Goal: Find specific page/section: Find specific page/section

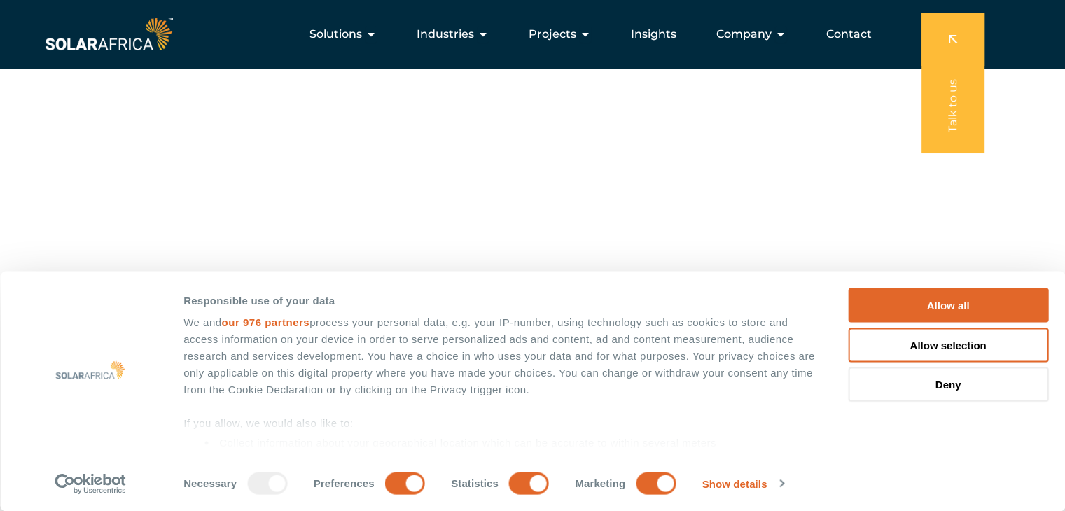
scroll to position [173, 0]
click at [992, 341] on button "Allow selection" at bounding box center [948, 345] width 200 height 34
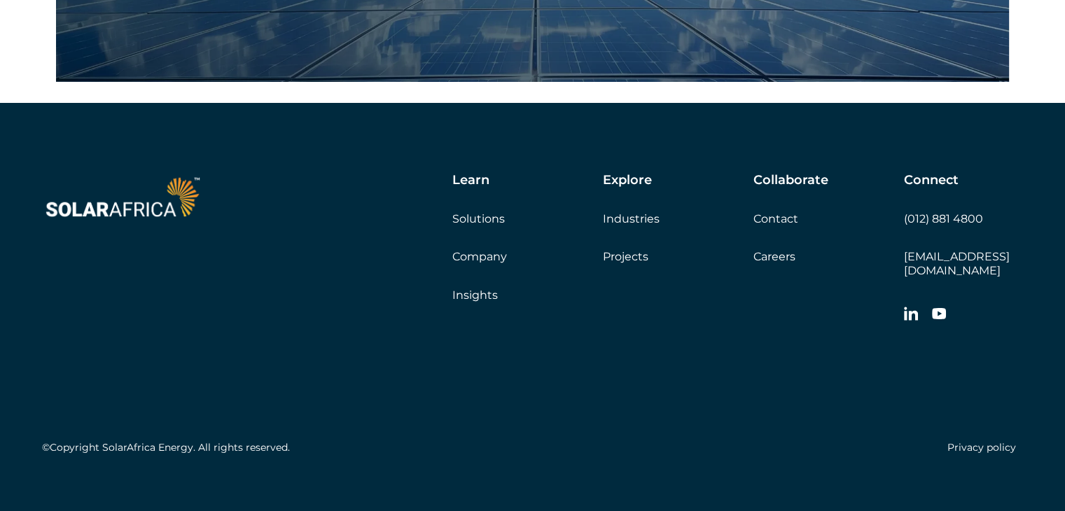
scroll to position [4795, 0]
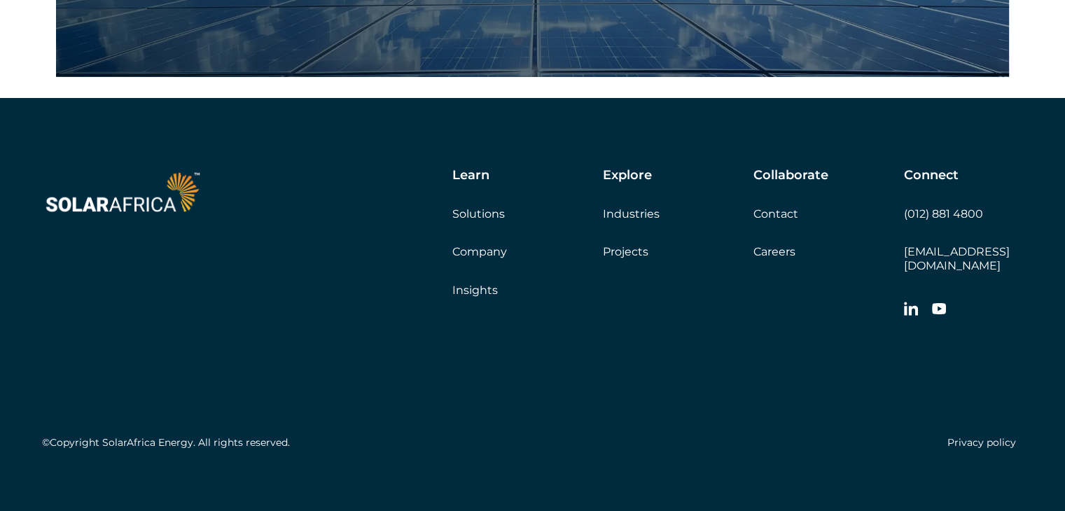
click at [777, 248] on link "Careers" at bounding box center [774, 251] width 42 height 13
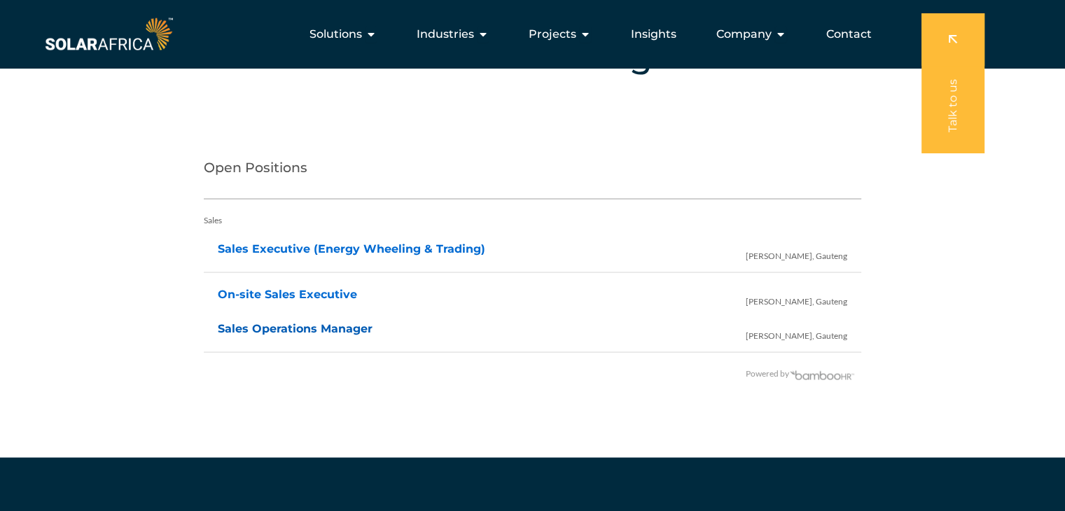
scroll to position [2745, 0]
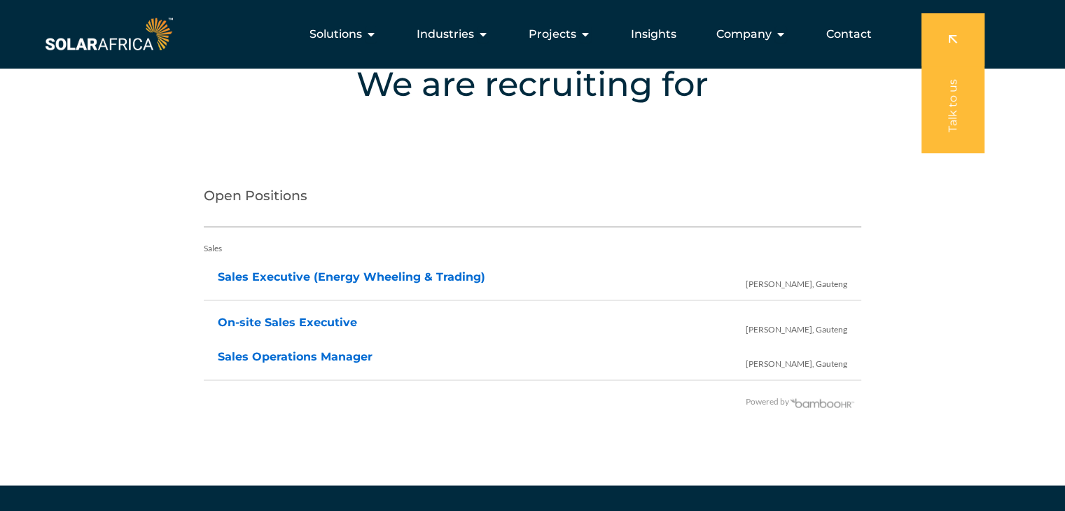
click at [275, 203] on h2 "Open Positions" at bounding box center [533, 200] width 658 height 56
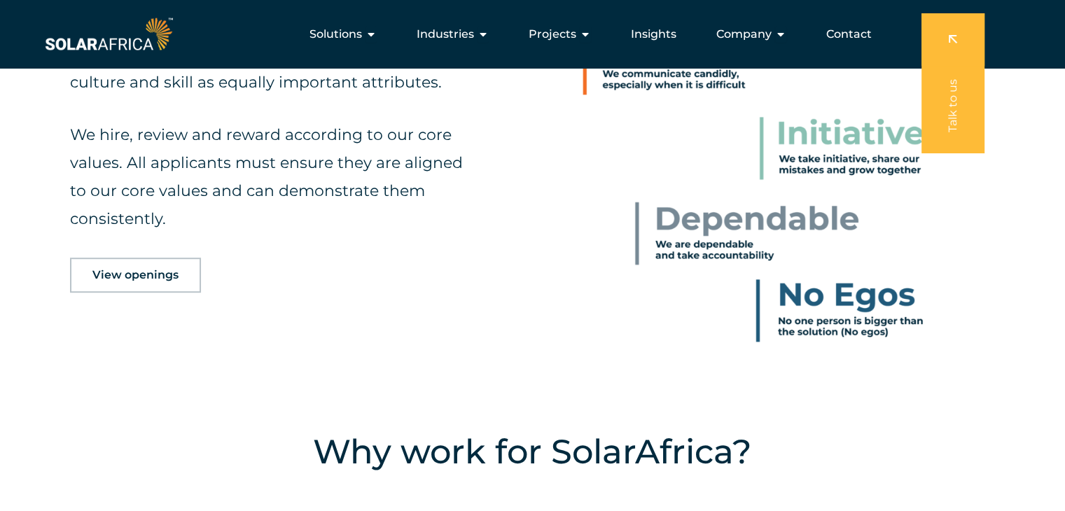
scroll to position [616, 0]
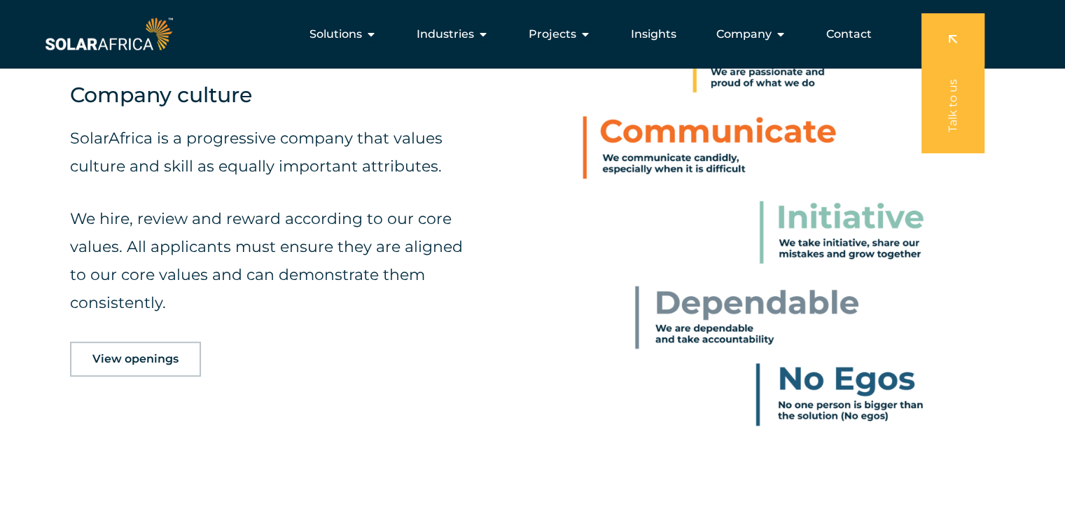
click at [144, 361] on span "View openings" at bounding box center [135, 359] width 86 height 11
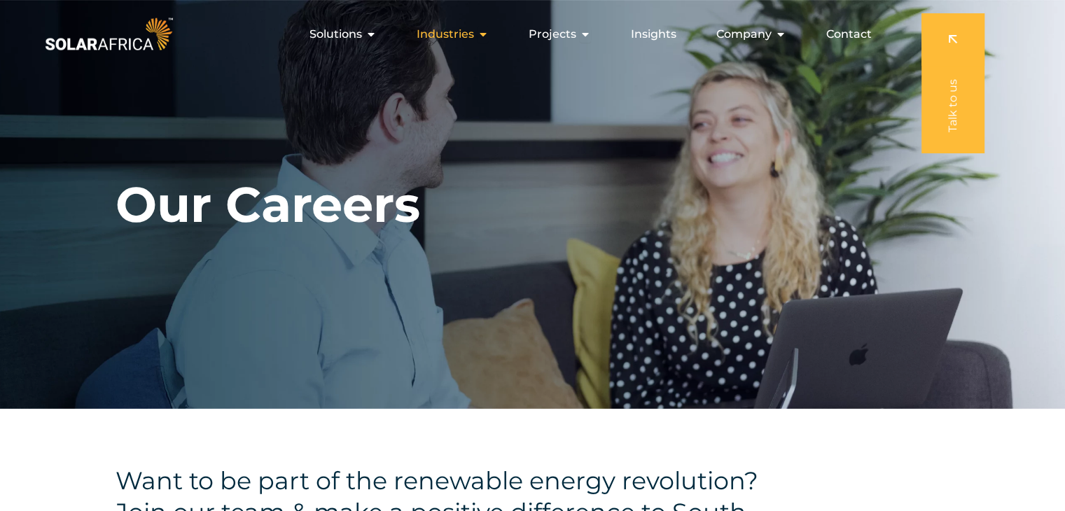
click at [485, 34] on icon "Menu" at bounding box center [483, 34] width 11 height 11
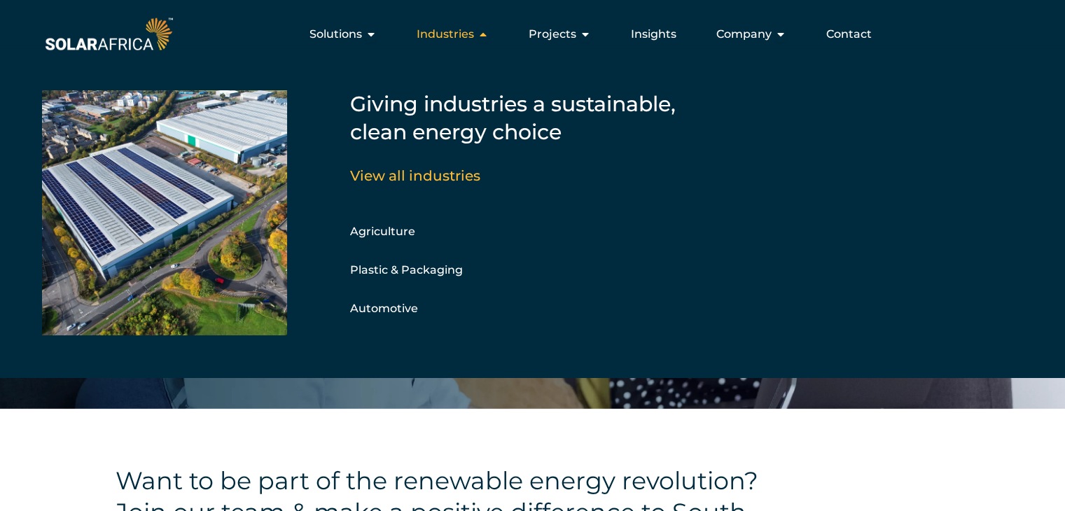
click at [485, 34] on icon "Menu" at bounding box center [483, 34] width 11 height 11
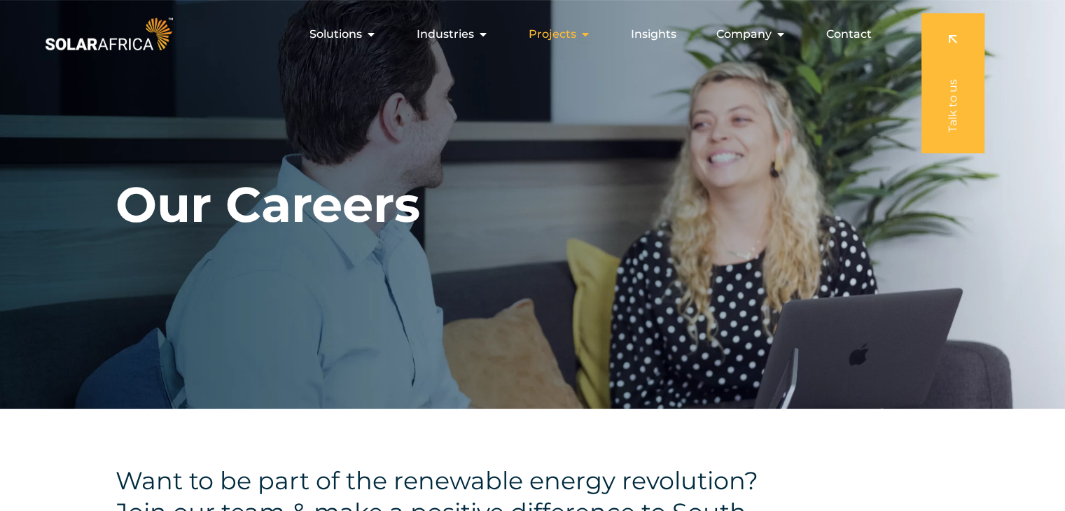
click at [583, 32] on icon "Menu" at bounding box center [585, 34] width 11 height 11
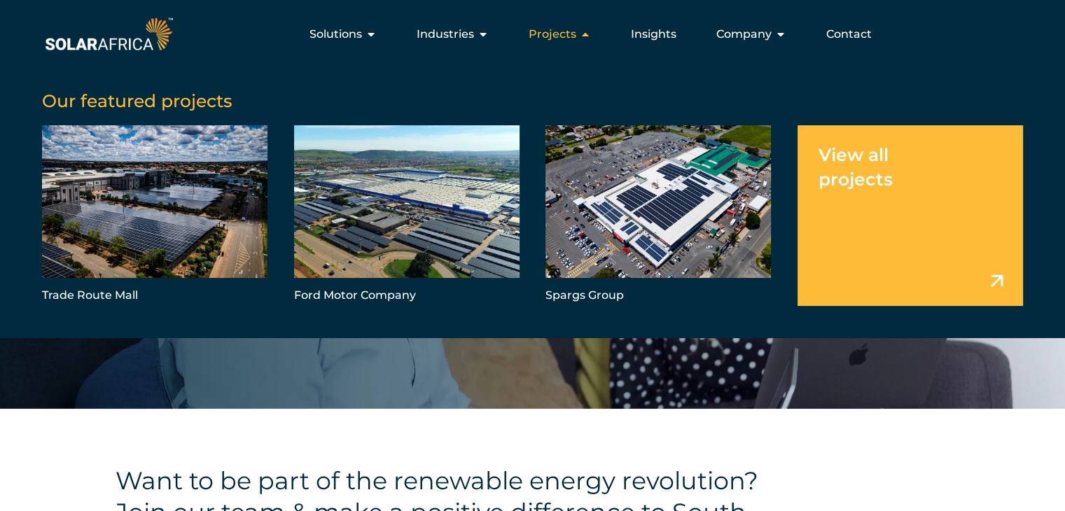
click at [583, 32] on icon "Menu" at bounding box center [585, 34] width 11 height 11
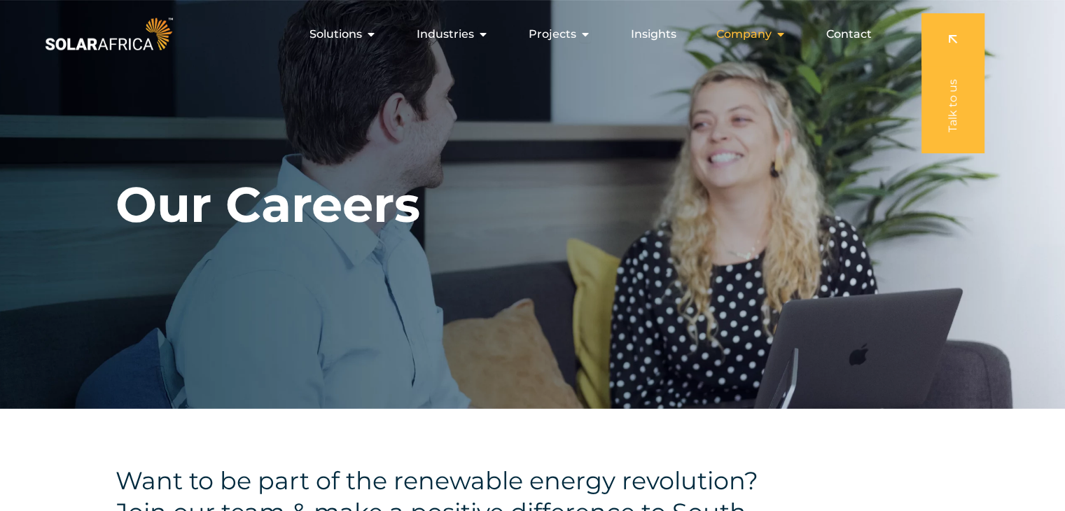
click at [777, 34] on icon "Menu" at bounding box center [780, 34] width 11 height 11
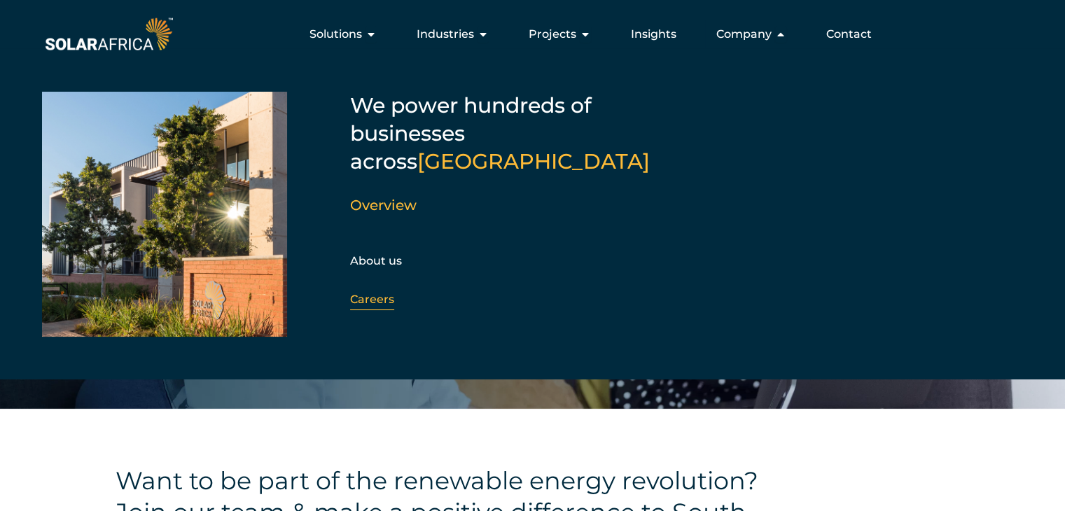
click at [365, 293] on link "Careers" at bounding box center [372, 299] width 44 height 13
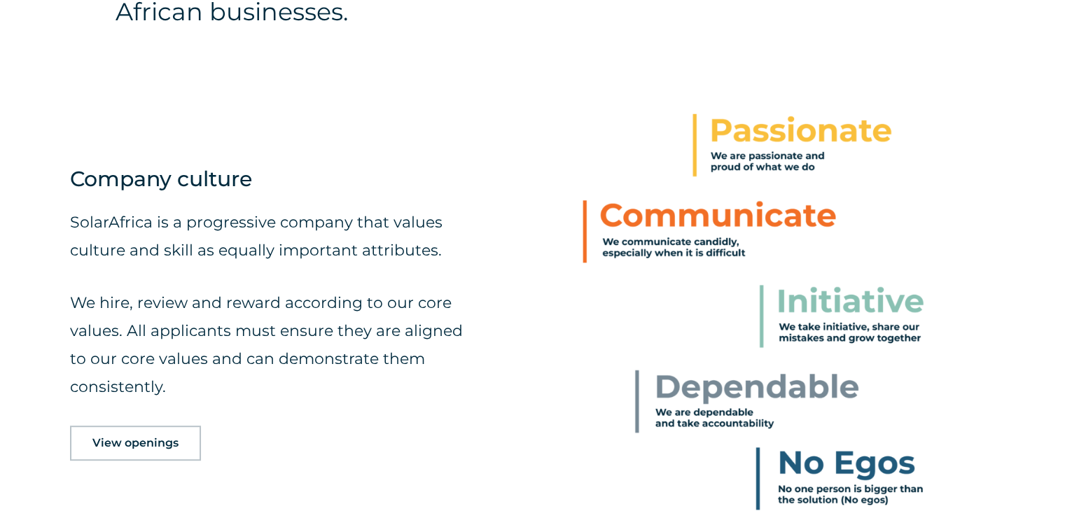
scroll to position [644, 0]
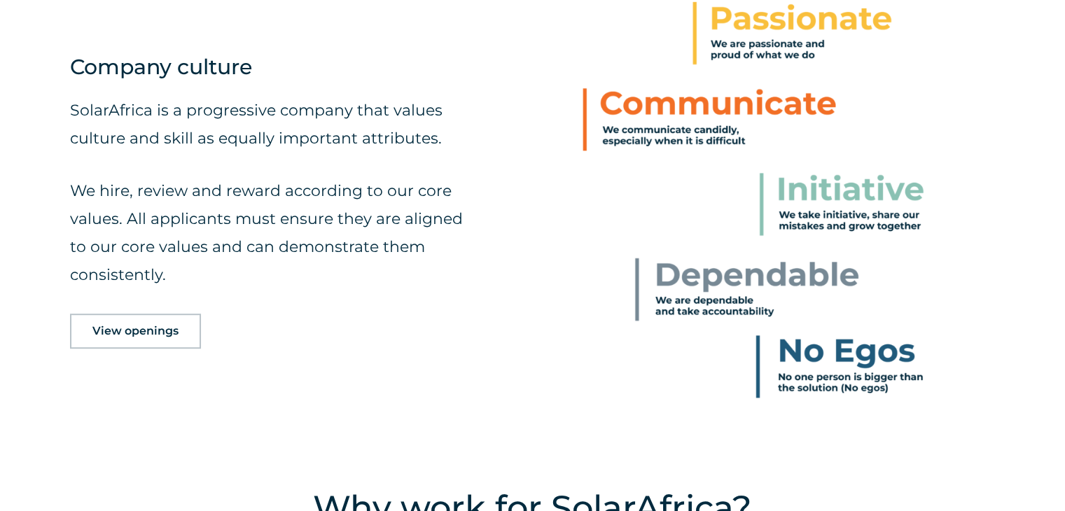
click at [124, 338] on link "View openings" at bounding box center [135, 331] width 131 height 35
